Goal: Task Accomplishment & Management: Manage account settings

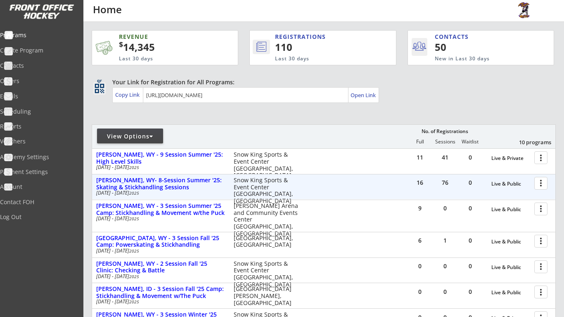
click at [540, 185] on div at bounding box center [542, 183] width 14 height 14
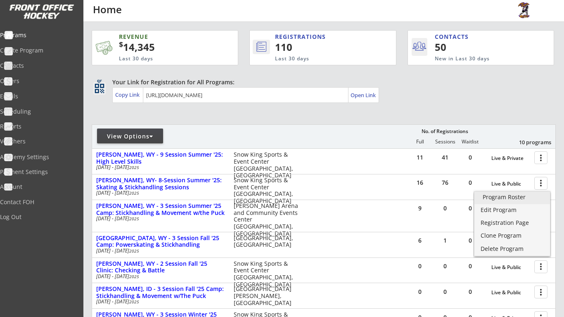
click at [526, 199] on div "Program Roster" at bounding box center [512, 197] width 59 height 6
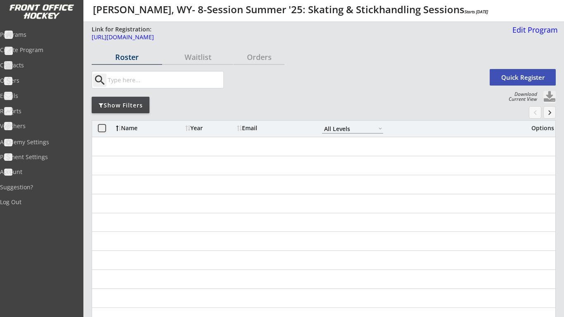
select select ""All Levels""
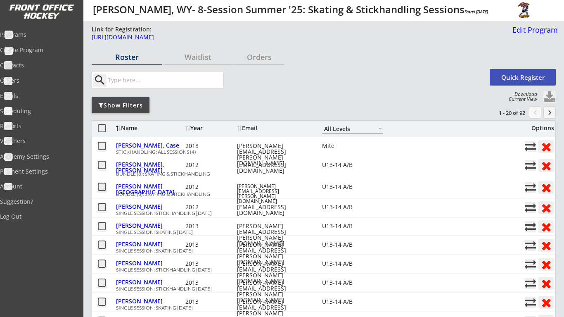
click at [126, 109] on div "Show Filters" at bounding box center [121, 105] width 58 height 8
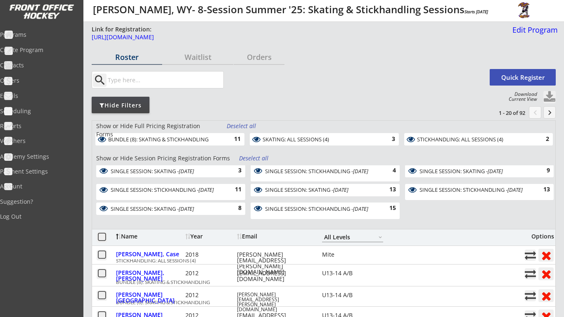
click at [446, 135] on div "STICKHANDLING: ALL SESSIONS (4) 2" at bounding box center [478, 139] width 149 height 12
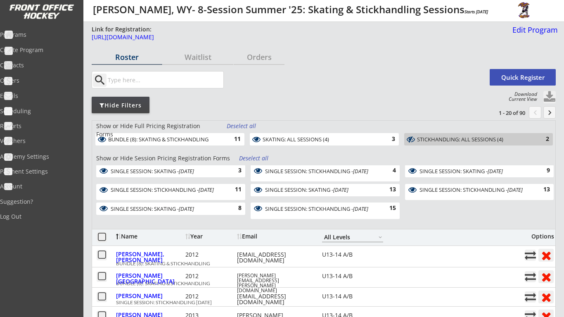
click at [262, 157] on div "Deselect all" at bounding box center [254, 158] width 31 height 8
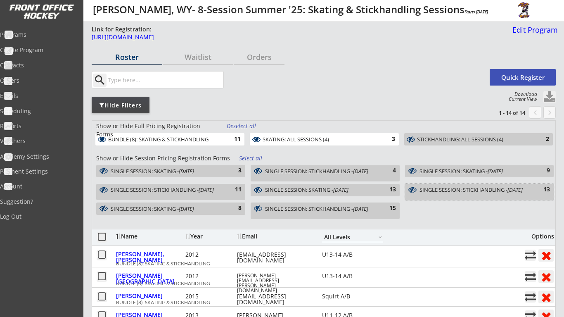
click at [475, 191] on div "SINGLE SESSION: STICKHANDLING - [DATE]" at bounding box center [475, 190] width 111 height 6
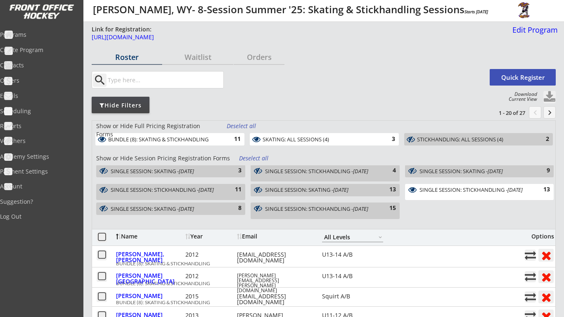
click at [440, 192] on div "SINGLE SESSION: STICKHANDLING - [DATE]" at bounding box center [475, 190] width 111 height 6
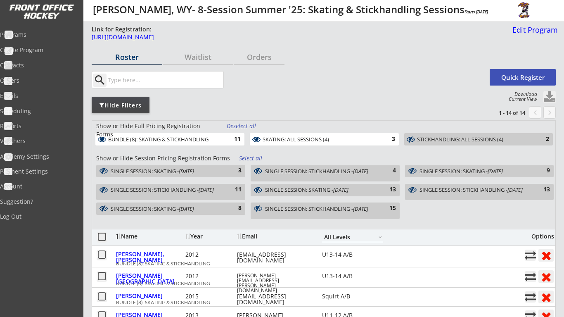
click at [375, 193] on div "SINGLE SESSION: SKATING - [DATE]" at bounding box center [321, 190] width 112 height 8
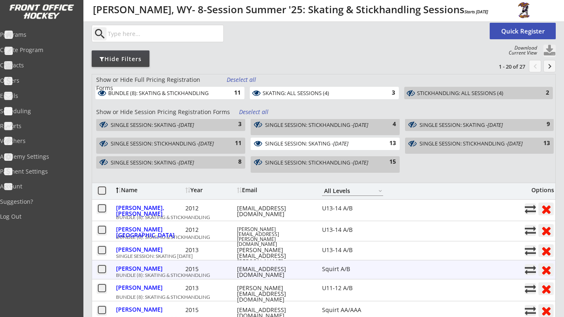
scroll to position [39, 0]
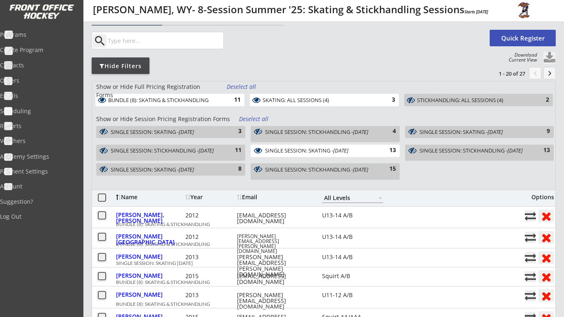
click at [547, 58] on button at bounding box center [550, 58] width 12 height 12
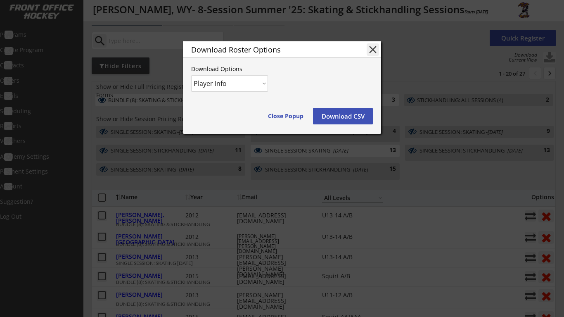
select select ""Player and Order Info""
click at [354, 117] on button "Download CSV" at bounding box center [343, 116] width 60 height 17
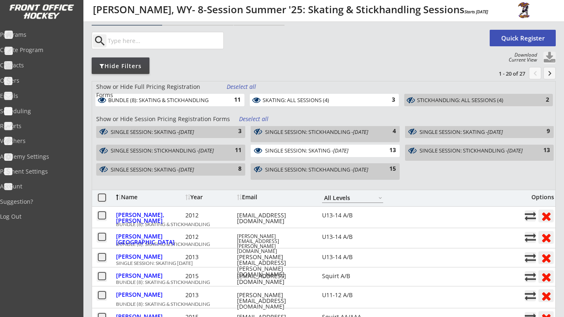
click at [44, 35] on div "Programs" at bounding box center [39, 35] width 74 height 6
